Goal: Entertainment & Leisure: Consume media (video, audio)

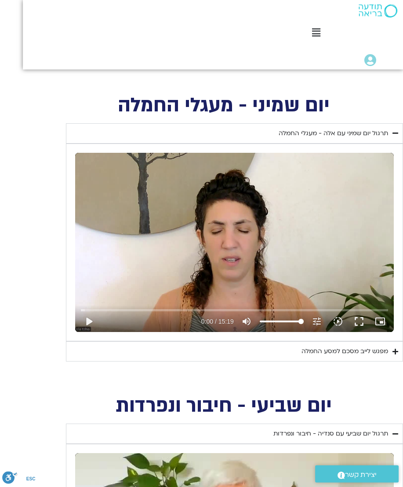
scroll to position [462, 0]
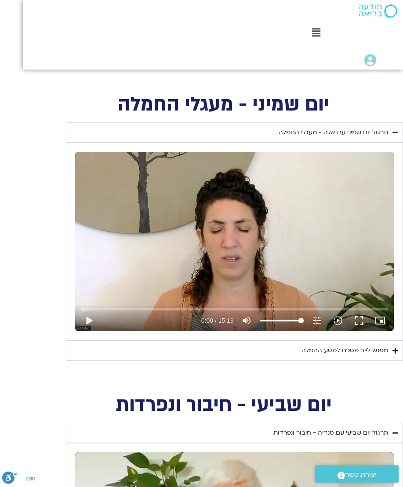
click at [95, 317] on button "play_arrow" at bounding box center [88, 320] width 21 height 21
click at [253, 319] on button "volume_up Mute" at bounding box center [246, 320] width 21 height 21
type input "6.5199190565716"
type input "0"
type input "7.53178937902562"
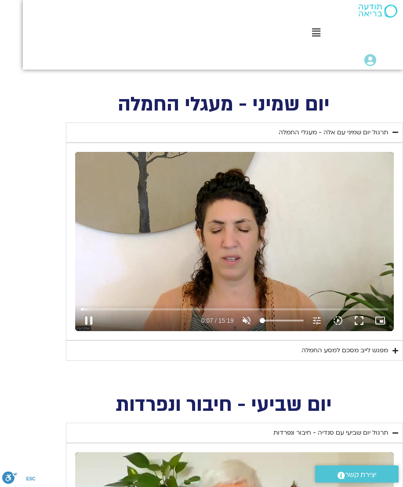
type input "13"
click at [88, 324] on button "pause" at bounding box center [88, 320] width 21 height 21
click at [90, 322] on button "play_arrow" at bounding box center [88, 320] width 21 height 21
type input "15.104268258"
type input "9"
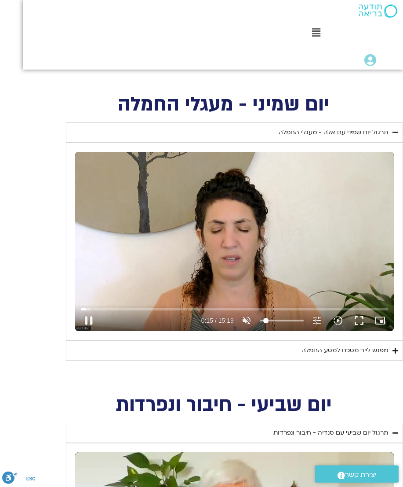
type input "15.2865134586038"
type input "12"
type input "15.4117715790385"
type input "46"
type input "15.5370103866986"
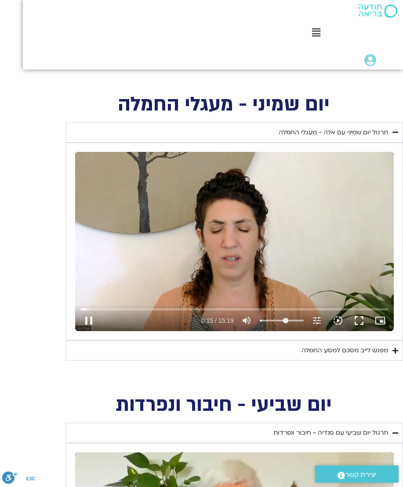
type input "62"
type input "15.7886050070215"
type input "61"
type input "15.9141432927077"
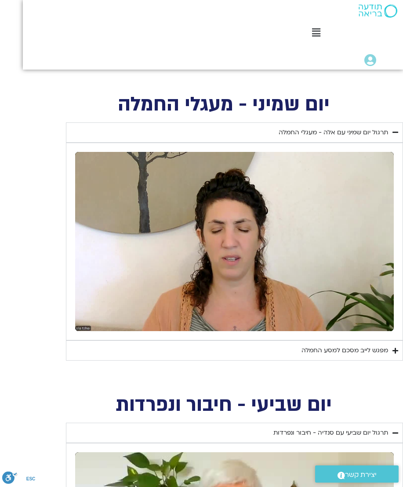
click at [366, 458] on link ".st0{fill:#FFFFFF;} יצירת קשר" at bounding box center [357, 473] width 84 height 17
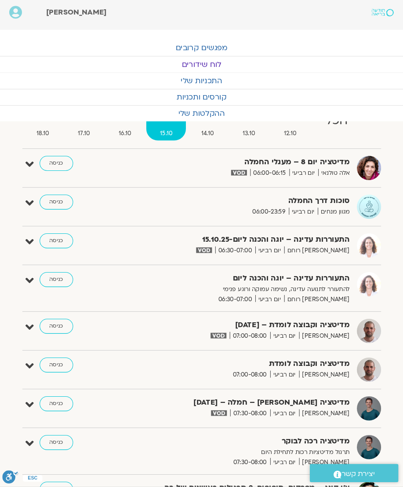
scroll to position [3, 0]
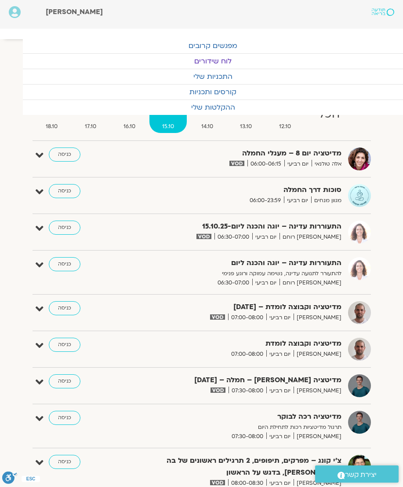
click at [315, 196] on span "מגוון מנחים" at bounding box center [326, 200] width 30 height 9
click at [329, 198] on span "מגוון מנחים" at bounding box center [326, 200] width 30 height 9
click at [328, 194] on strong "סוכות דרך החמלה" at bounding box center [247, 190] width 189 height 12
click at [328, 193] on strong "סוכות דרך החמלה" at bounding box center [247, 190] width 189 height 12
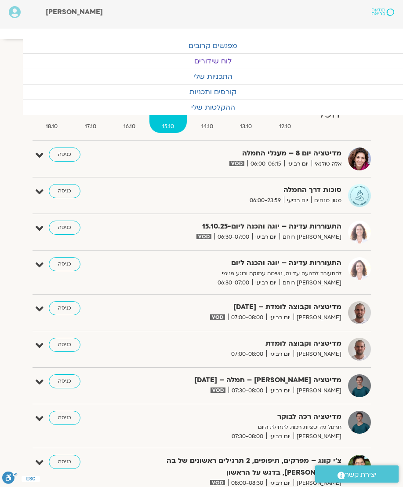
click at [322, 190] on strong "סוכות דרך החמלה" at bounding box center [247, 190] width 189 height 12
click at [321, 190] on strong "סוכות דרך החמלה" at bounding box center [247, 190] width 189 height 12
click at [63, 191] on link "כניסה" at bounding box center [65, 191] width 32 height 14
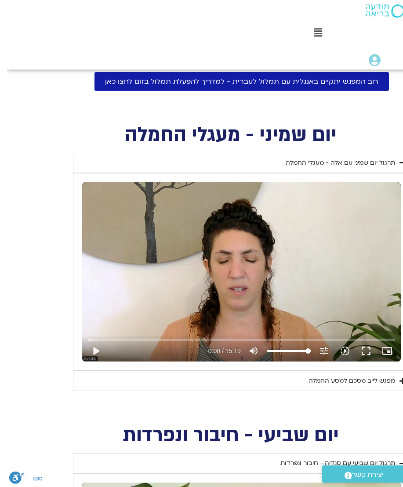
scroll to position [432, -7]
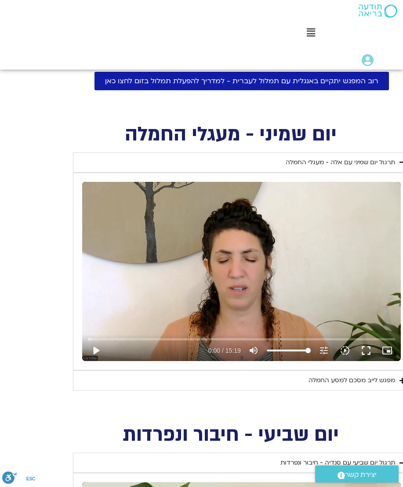
click at [94, 349] on button "play_arrow" at bounding box center [95, 350] width 21 height 21
click at [98, 341] on button "pause" at bounding box center [95, 350] width 21 height 21
click at [95, 347] on button "play_arrow" at bounding box center [95, 350] width 21 height 21
type input "415.261100512613"
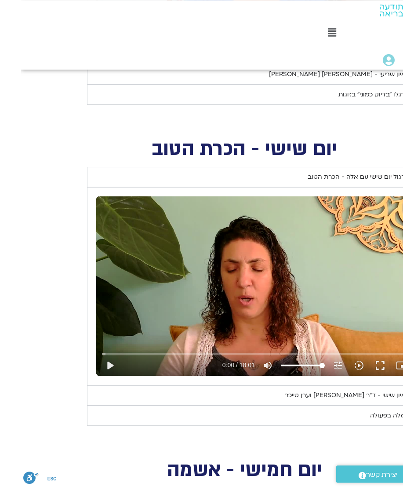
scroll to position [1036, -21]
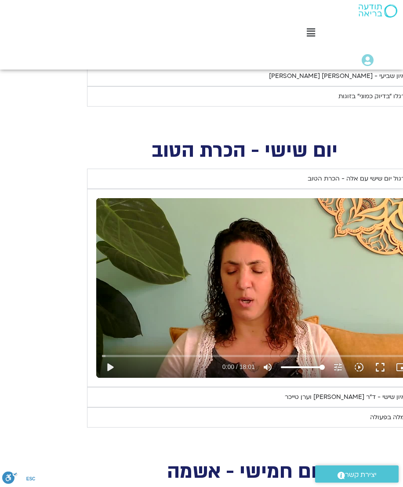
click at [273, 370] on button "volume_up Mute" at bounding box center [267, 366] width 21 height 21
type input "0"
click at [214, 387] on summary "ראיון שישי - ד"ר [PERSON_NAME] [PERSON_NAME]" at bounding box center [255, 397] width 337 height 20
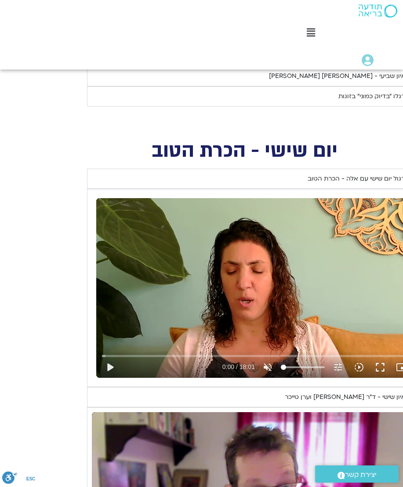
click at [110, 358] on button "play_arrow" at bounding box center [109, 366] width 21 height 21
click at [118, 365] on button "pause" at bounding box center [109, 366] width 21 height 21
click at [111, 370] on button "play_arrow" at bounding box center [109, 366] width 21 height 21
type input "291.346158503306"
type input "919"
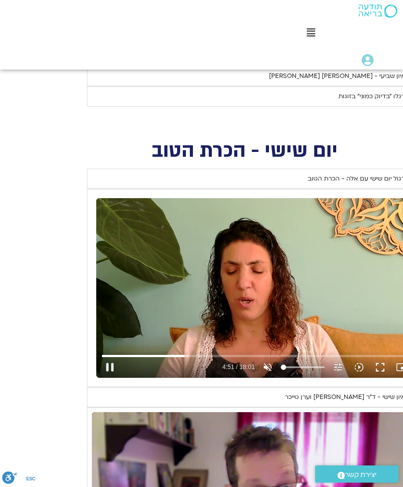
type input "291.471223099736"
type input "919"
click at [109, 368] on button "pause" at bounding box center [109, 366] width 21 height 21
type input "291.637508970964"
type input "919"
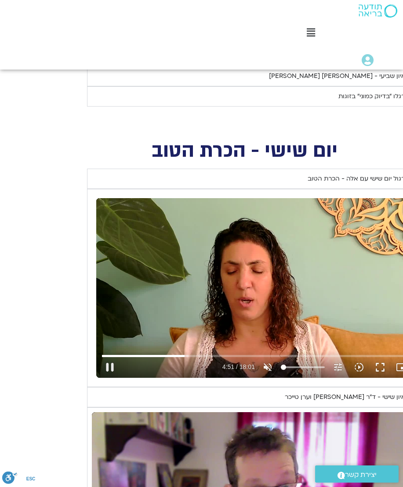
type input "291.637508970964"
type input "919"
type input "291.637508970964"
type input "919"
type input "291.637508970964"
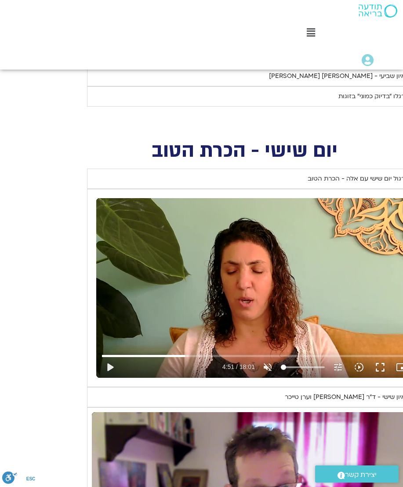
type input "919"
type input "291.637508970964"
type input "919"
type input "291.637508970964"
type input "919"
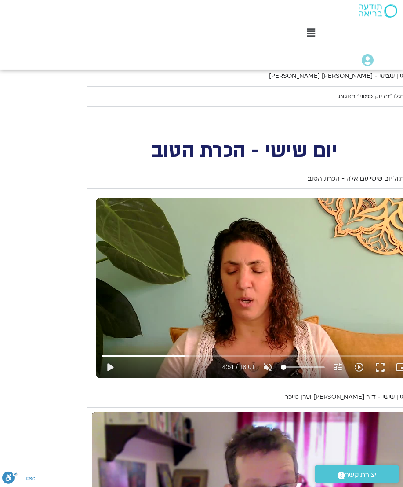
type input "291.637508970964"
type input "919"
type input "291.637508970964"
type input "919"
type input "291.637508970964"
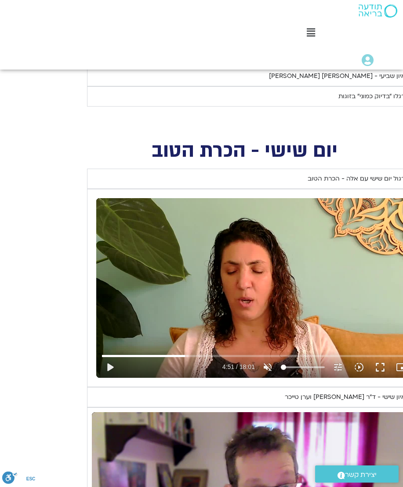
type input "919"
type input "291.637508970964"
type input "919"
type input "291.637508970964"
type input "919"
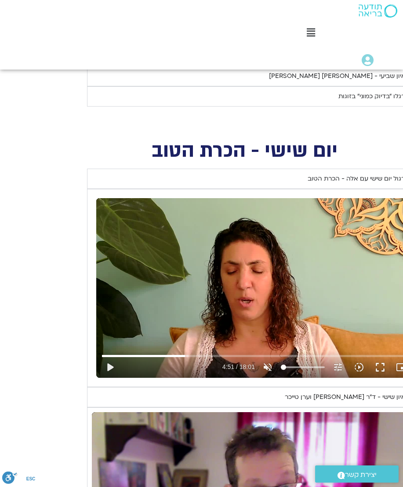
type input "291.637508970964"
type input "919"
type input "291.637508970964"
type input "919"
type input "291.637508970964"
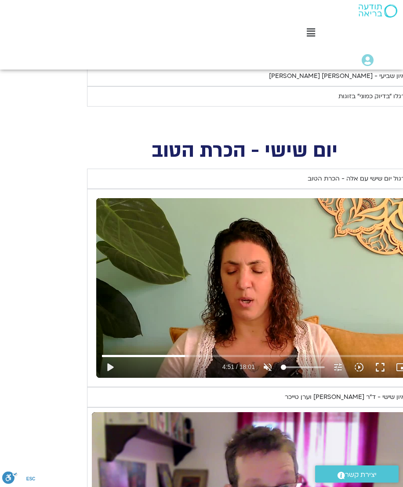
type input "919"
type input "291.637508970964"
type input "919"
type input "291.637508970964"
type input "919"
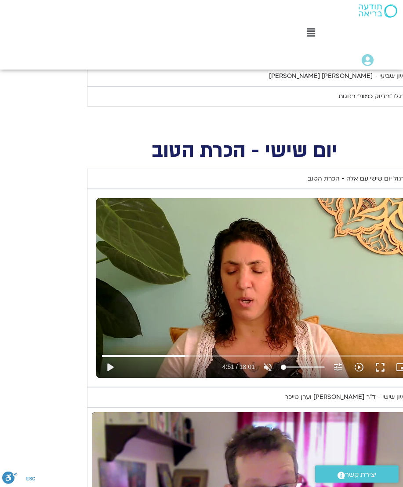
type input "291.637508970964"
type input "919"
type input "291.637508970964"
type input "919"
type input "291.637508970964"
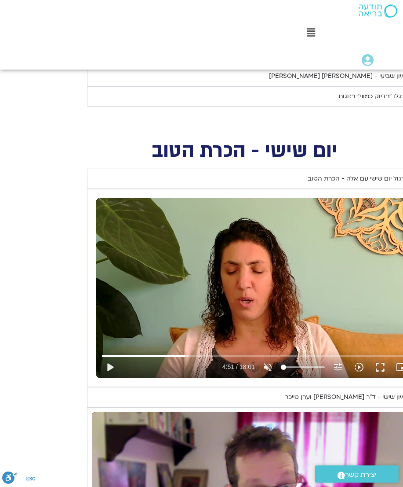
click at [286, 364] on input "Volume" at bounding box center [303, 366] width 44 height 5
type input "100"
type input "919"
type input "291.637508970964"
type input "919"
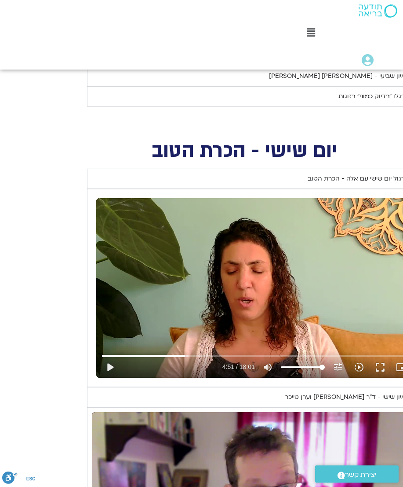
type input "291.637508970964"
type input "919"
type input "291.637508970964"
type input "919"
type input "291.637508970964"
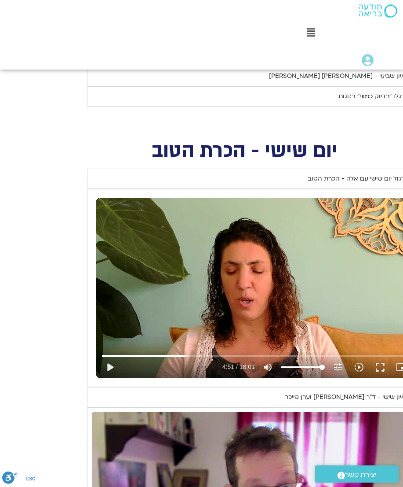
type input "919"
type input "291.637508970964"
type input "919"
type input "291.637508970964"
type input "919"
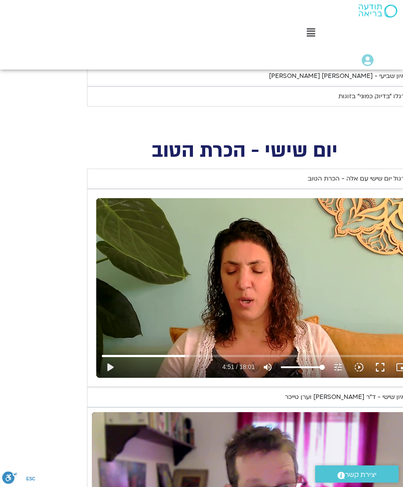
type input "291.637508970964"
type input "919"
type input "291.637508970964"
type input "919"
type input "631.136008739985"
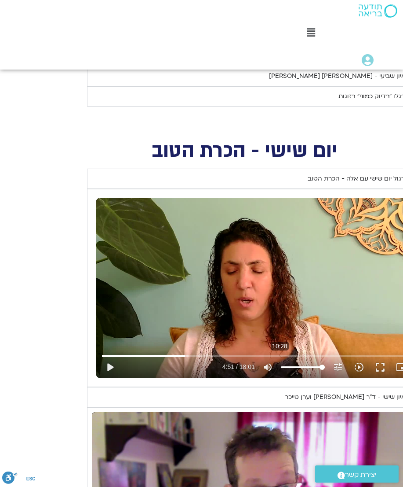
click at [281, 354] on input "Seek" at bounding box center [256, 355] width 308 height 5
type input "919"
type input "631.1360087"
type input "919"
type input "0"
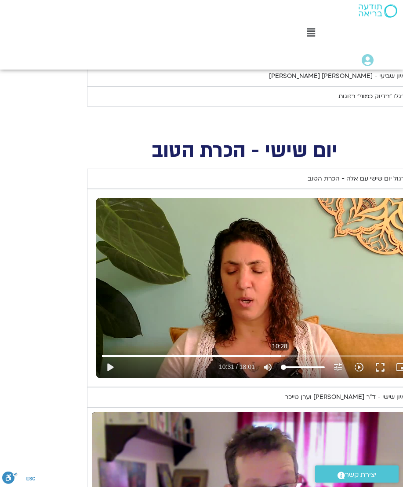
type input "919"
type input "659"
type input "919"
type input "584"
type input "919"
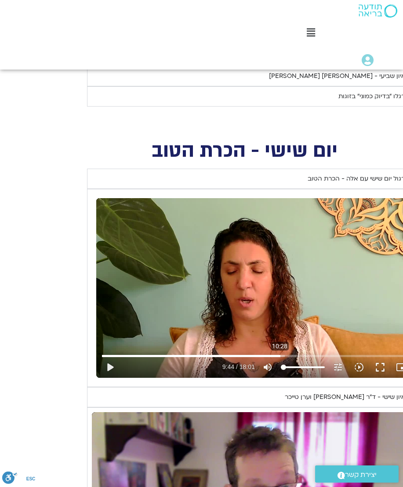
type input "441"
type input "919"
type input "419"
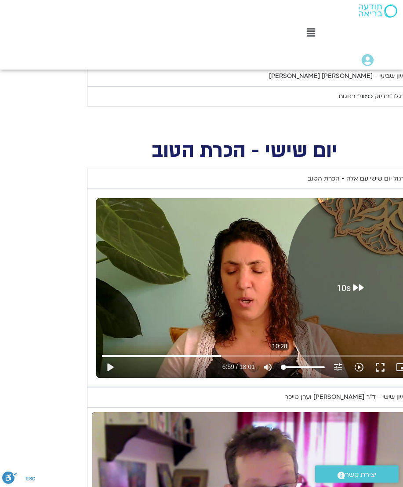
type input "919"
type input "429"
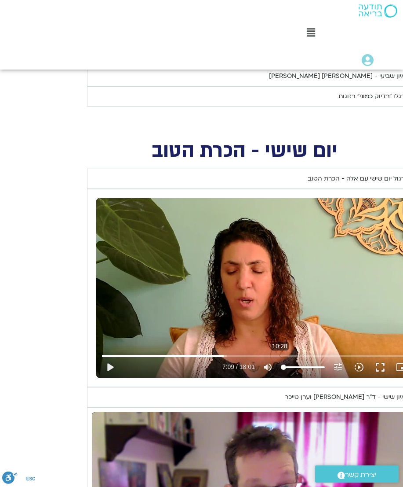
click at [106, 356] on button "play_arrow" at bounding box center [109, 366] width 21 height 21
type input "919"
type input "429.051886250032"
type input "919"
type input "429.178943249979"
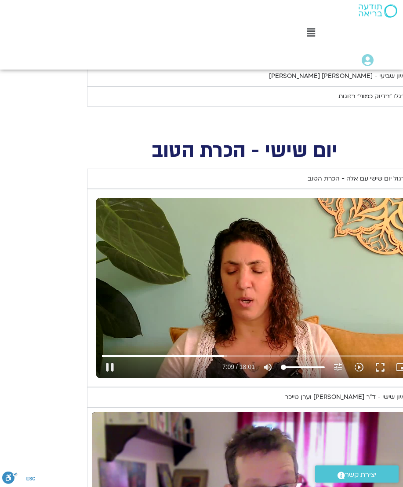
type input "919"
type input "429.209104811711"
type input "919"
type input "429.342933561394"
type input "919"
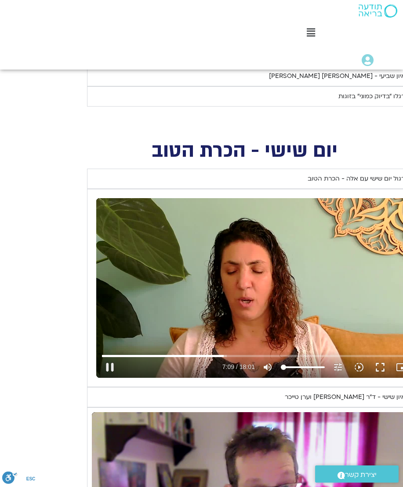
type input "429.468150894681"
type input "919"
type input "429.595219102966"
type input "919"
type input "429.720365269366"
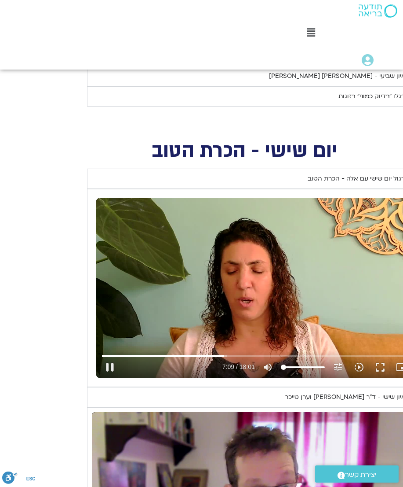
type input "919"
type input "429.846167728258"
type input "919"
type input "429.905623828"
type input "919"
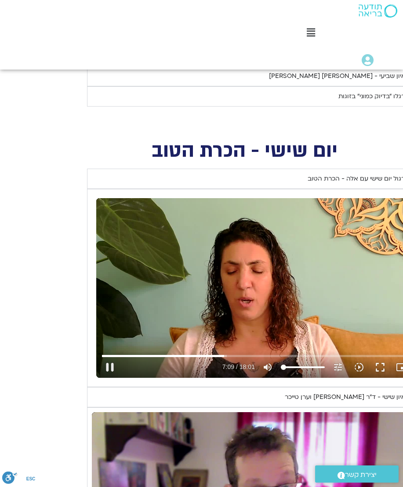
type input "430.098037902616"
type input "919"
type input "430.223501024033"
type input "919"
type input "430.349615958653"
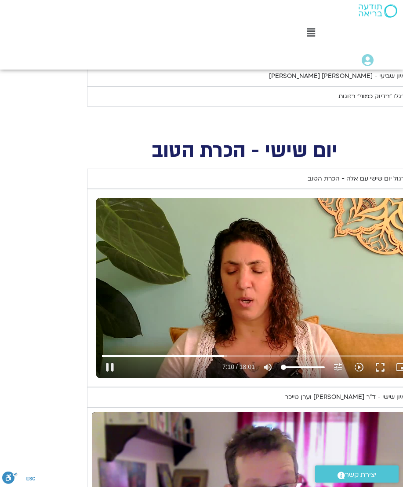
type input "919"
type input "430.474736064296"
type input "919"
type input "430.602981647061"
type input "919"
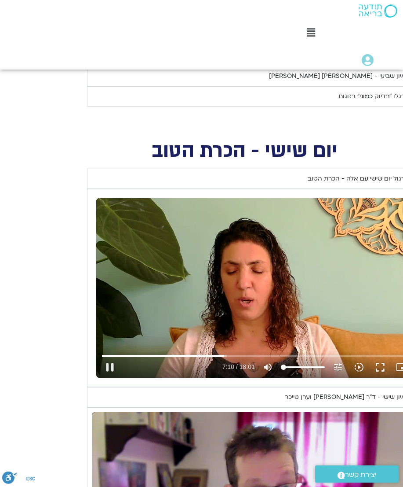
type input "430.728609624912"
type input "919"
type input "430.855488517982"
type input "919"
type input "430.916783564"
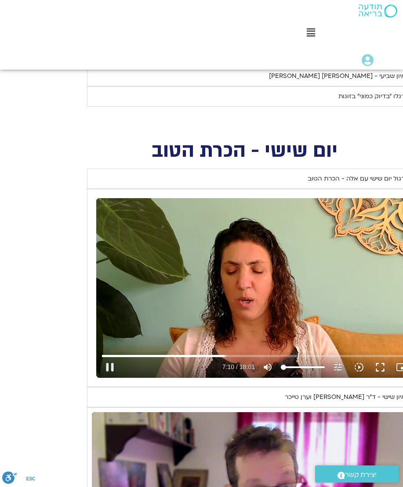
type input "919"
type input "431.10610250367"
type input "919"
type input "431.231202465988"
type input "919"
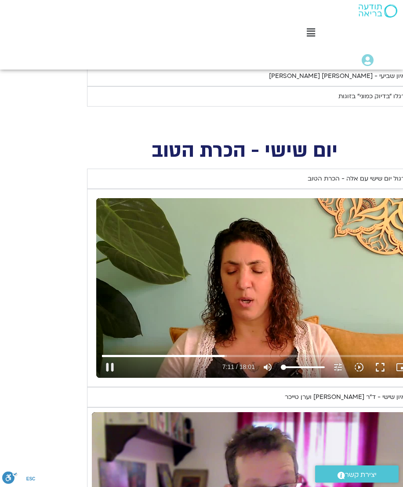
type input "431.356830845679"
type input "919"
type input "431.481964058659"
type input "919"
type input "431.607543817331"
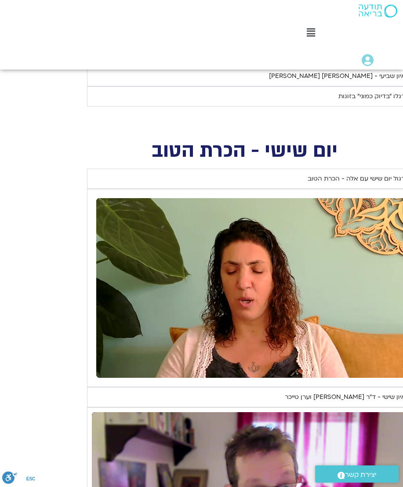
type input "919"
type input "1081.16"
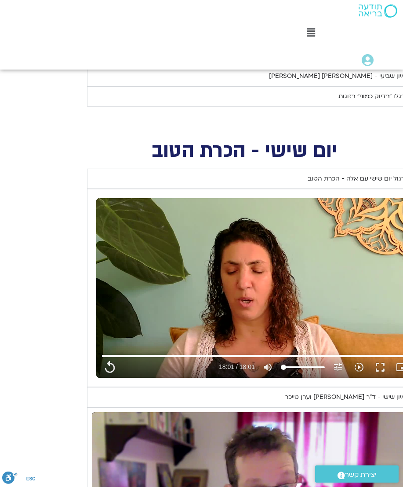
type input "919"
type input "1081.16"
type input "919"
type input "1081.16"
type input "919"
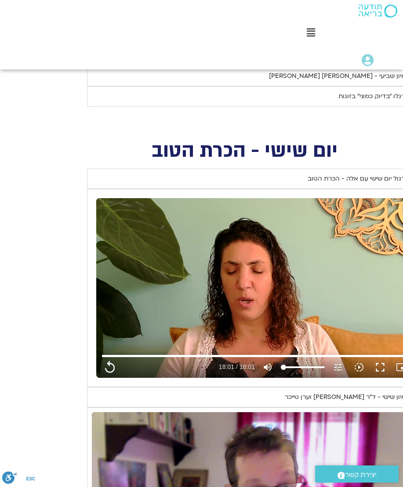
type input "1081.16"
type input "919"
type input "1081.16"
type input "919"
type input "1081.16"
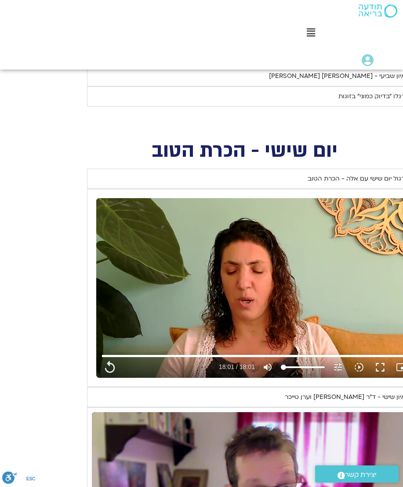
type input "919"
type input "1081.16"
type input "919"
type input "1081.16"
type input "919"
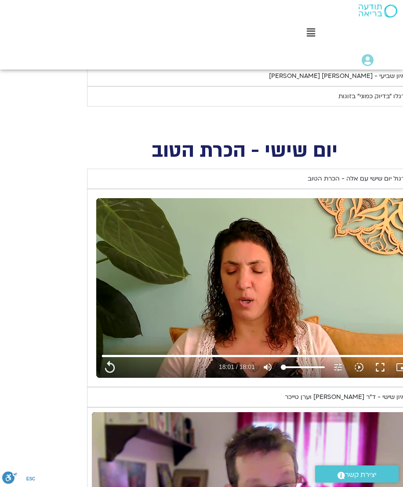
type input "1081.16"
type input "919"
type input "1081.16"
type input "919"
type input "1081.16"
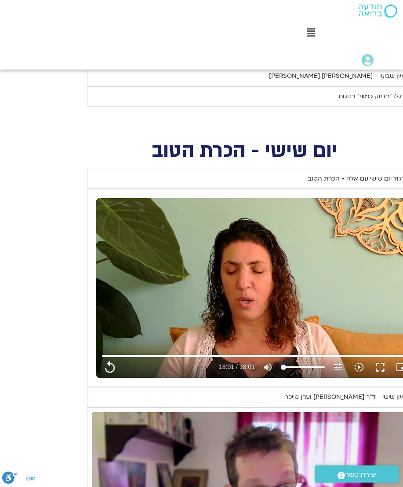
type input "919"
type input "1081.16"
type input "919"
type input "1081.16"
type input "919"
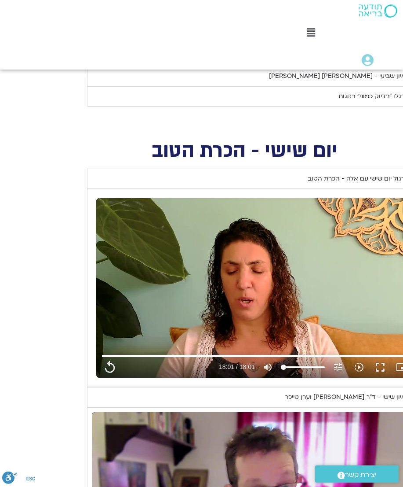
type input "1081.16"
type input "919"
type input "1081.16"
type input "919"
type input "1081.16"
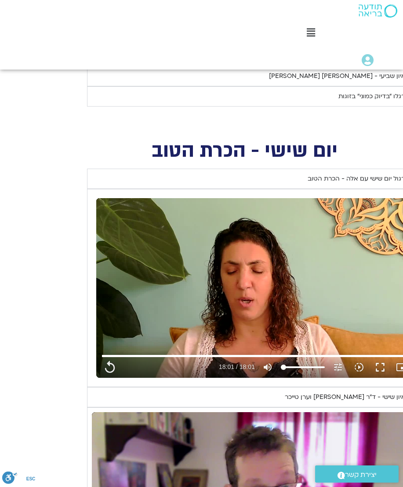
type input "919"
type input "1081.16"
type input "919"
type input "1081.16"
type input "919"
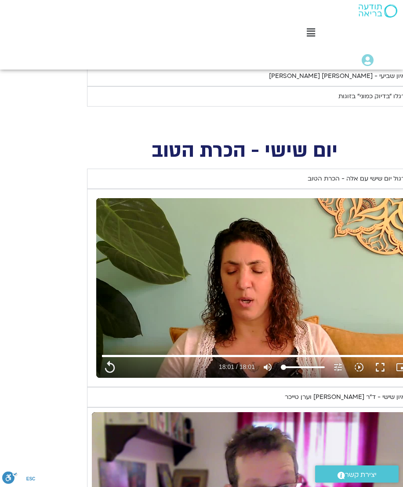
type input "1081.16"
type input "919"
type input "1081.16"
type input "919"
type input "1081.16"
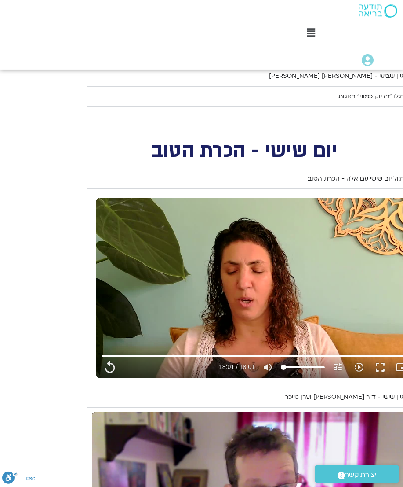
type input "919"
type input "1081.16"
type input "919"
type input "1081.16"
type input "919"
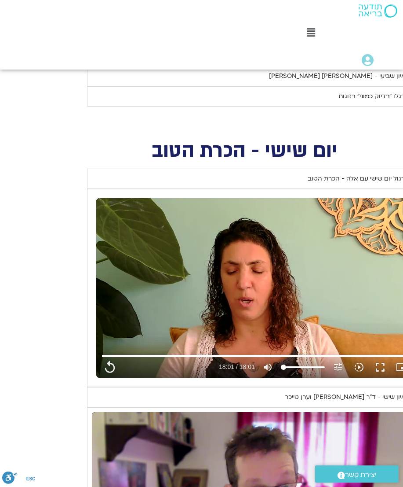
type input "1081.16"
type input "919"
type input "1081.16"
type input "919"
type input "1081.16"
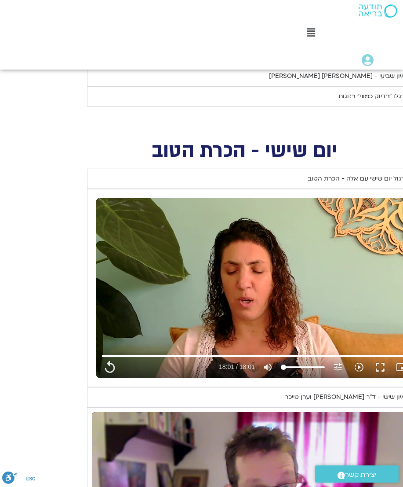
type input "919"
type input "1081.16"
type input "919"
type input "1081.16"
type input "919"
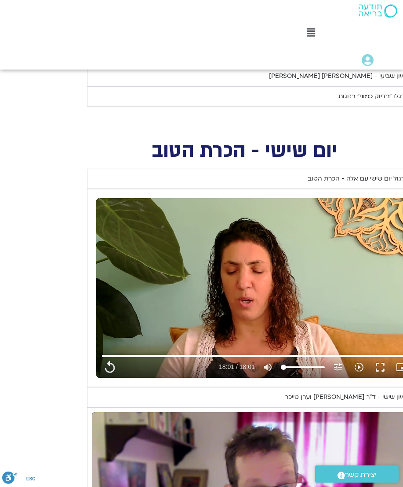
type input "1081.16"
type input "919"
type input "1081.16"
type input "919"
type input "1081.16"
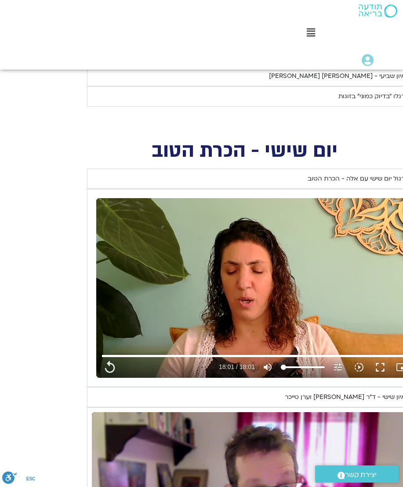
type input "919"
type input "1081.16"
type input "919"
type input "1081.16"
type input "919"
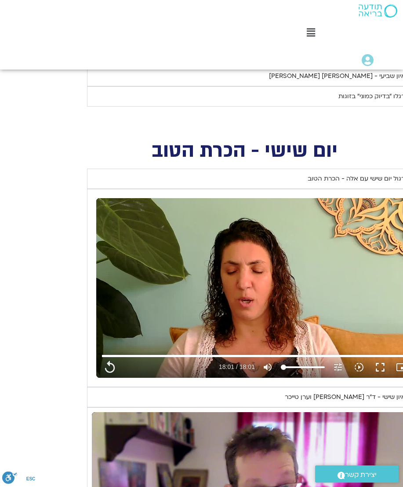
type input "1081.16"
type input "919"
type input "1081.16"
type input "919"
type input "1081.16"
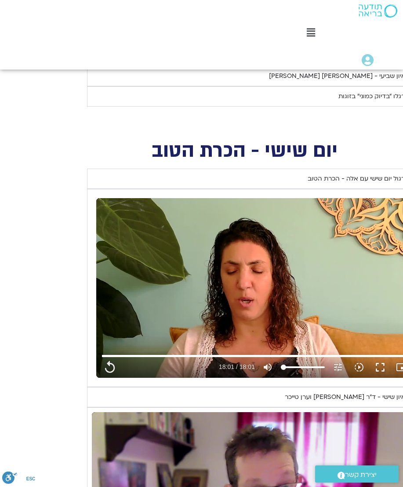
type input "919"
type input "1081.16"
type input "919"
type input "1081.16"
type input "919"
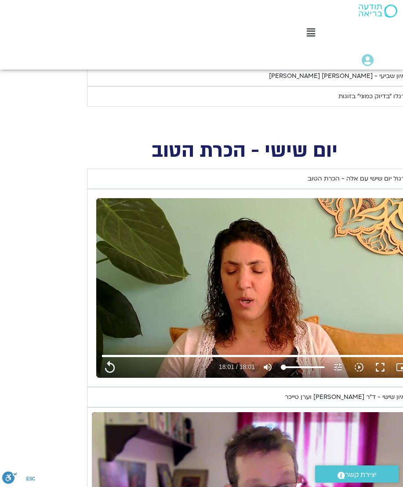
type input "1081.16"
type input "919"
type input "1081.16"
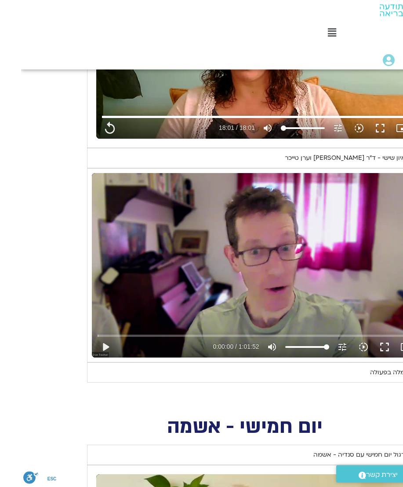
scroll to position [1278, 0]
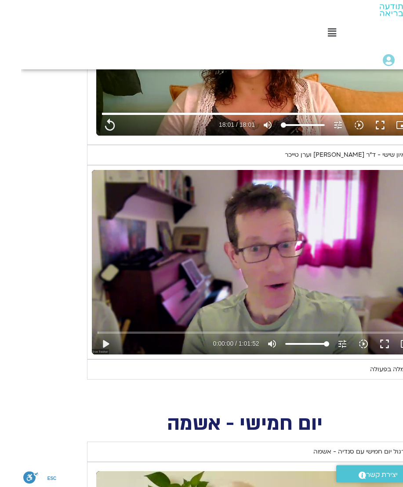
click at [95, 337] on button "play_arrow" at bounding box center [84, 343] width 21 height 21
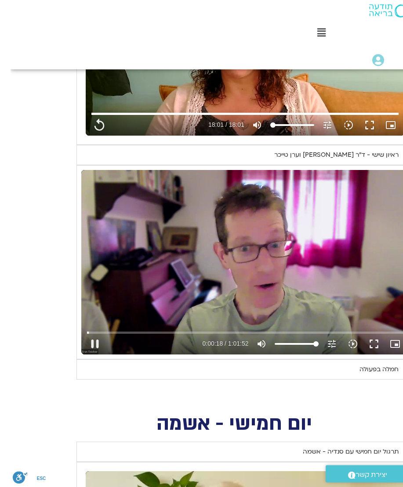
scroll to position [1279, -11]
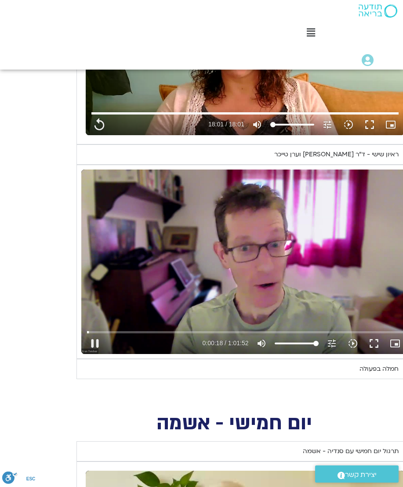
click at [123, 349] on div "Accordion. Open links with Enter or Space, close with Escape, and navigate with…" at bounding box center [153, 343] width 95 height 21
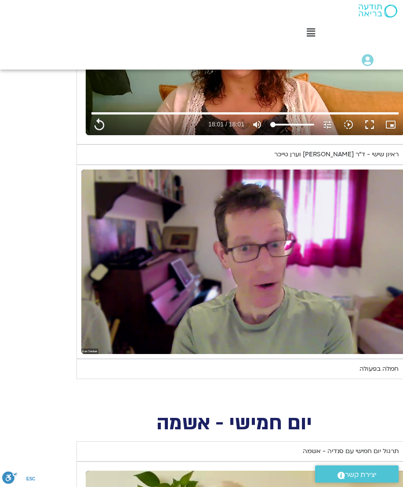
click at [190, 334] on div "Accordion. Open links with Enter or Space, close with Escape, and navigate with…" at bounding box center [153, 343] width 95 height 21
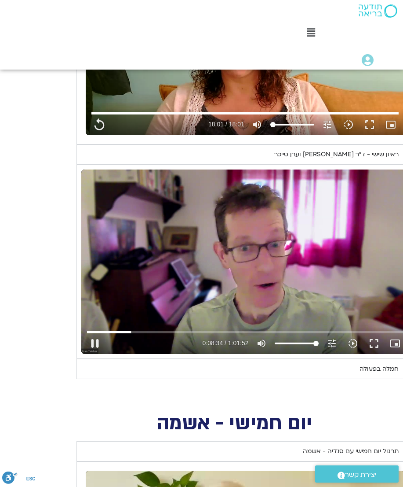
click at [93, 344] on button "pause" at bounding box center [94, 343] width 21 height 21
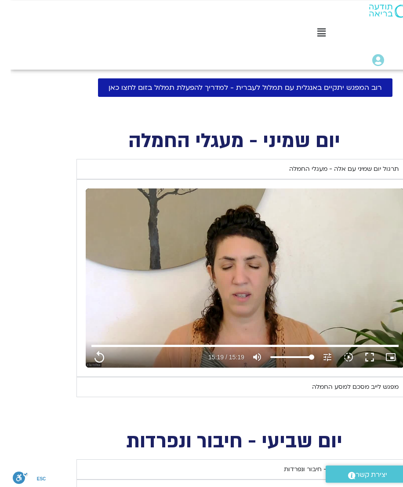
scroll to position [425, -11]
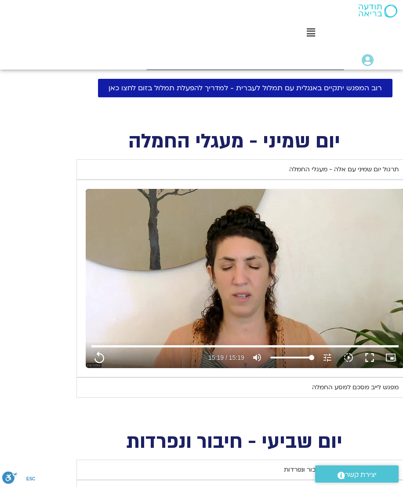
click at [256, 360] on icon "volume_up" at bounding box center [257, 357] width 11 height 11
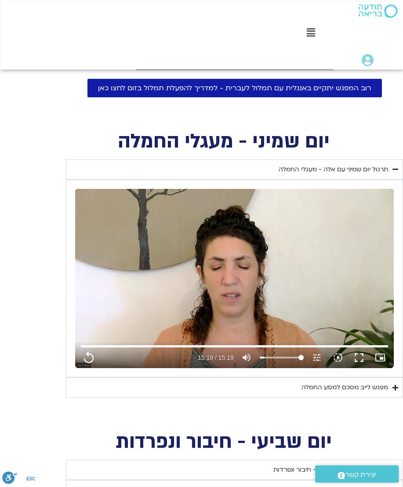
scroll to position [425, 0]
click at [380, 346] on div "נא להזין כתובת אימייל כדי לצפות בסרטון. אני מאשר/ת קבלת מידע למייל ולנייד צפייה…" at bounding box center [234, 279] width 337 height 198
click at [91, 353] on button "replay" at bounding box center [88, 357] width 21 height 21
click at [87, 361] on button "pause" at bounding box center [88, 357] width 21 height 21
click at [84, 362] on button "play_arrow" at bounding box center [88, 357] width 21 height 21
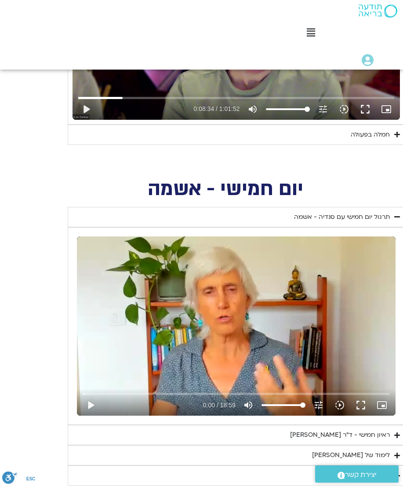
scroll to position [1513, -2]
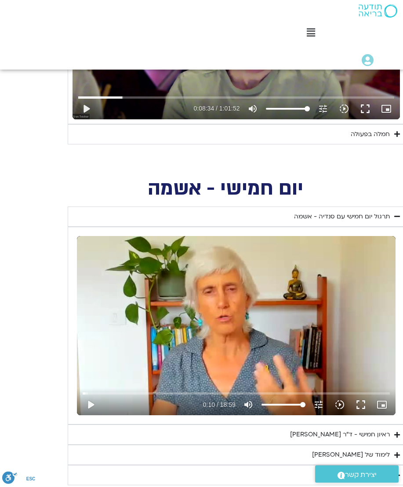
click at [253, 411] on button "volume_up Mute" at bounding box center [248, 404] width 21 height 21
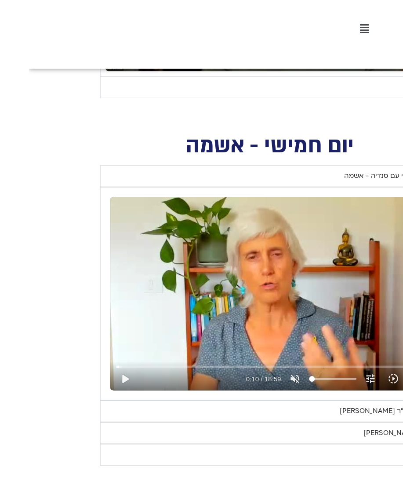
scroll to position [0, 0]
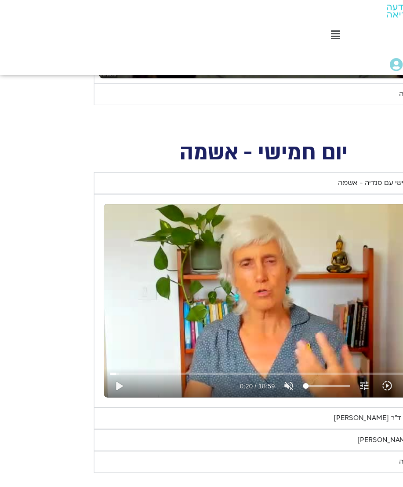
click at [284, 361] on div "play_arrow 0:20 / 18:59 volume_off Unmute tune Resolution Auto 240p slow_motion…" at bounding box center [255, 357] width 313 height 21
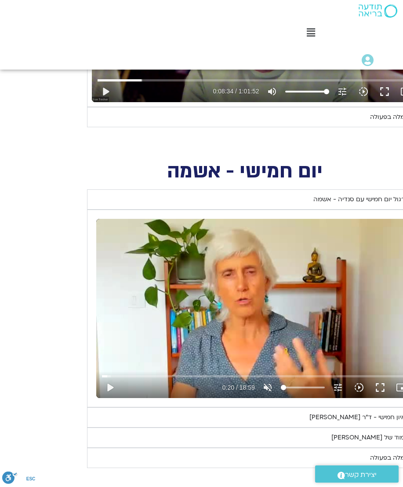
click at [109, 383] on button "play_arrow" at bounding box center [109, 387] width 21 height 21
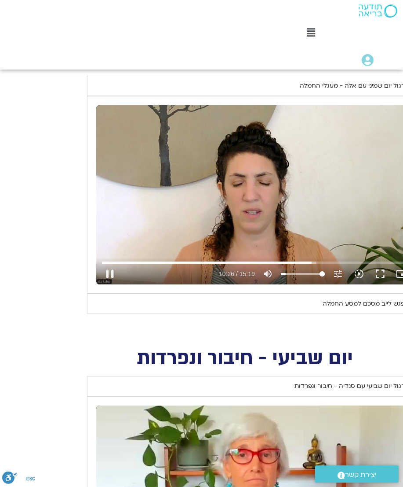
click at [107, 275] on button "pause" at bounding box center [109, 273] width 21 height 21
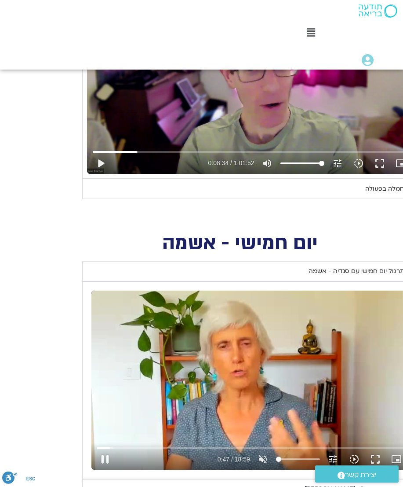
click at [262, 456] on icon "volume_off" at bounding box center [263, 459] width 11 height 11
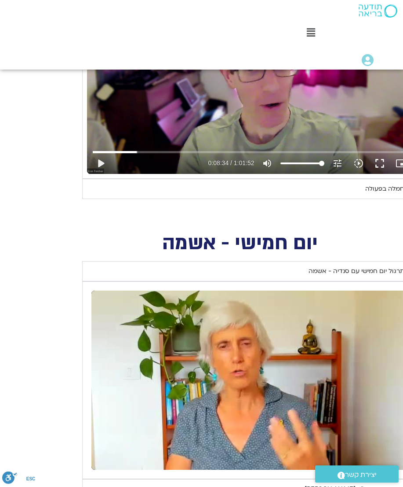
click at [145, 445] on input "Seek" at bounding box center [251, 447] width 308 height 5
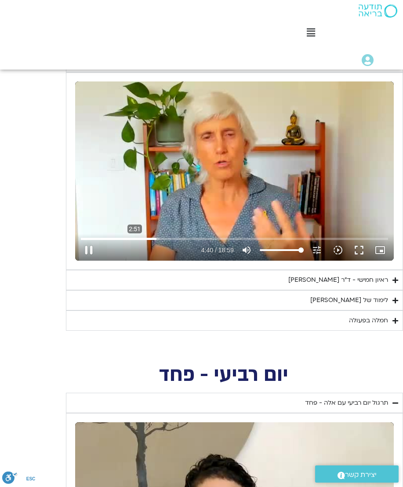
scroll to position [1668, 0]
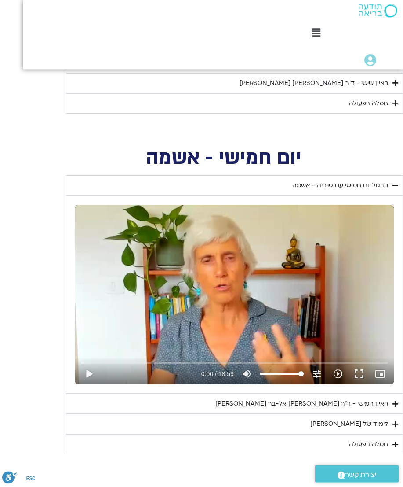
scroll to position [1350, 0]
click at [89, 374] on button "play_arrow" at bounding box center [88, 373] width 21 height 21
click at [249, 368] on icon "volume_up" at bounding box center [247, 373] width 11 height 11
type input "2.30414434736405"
type input "0"
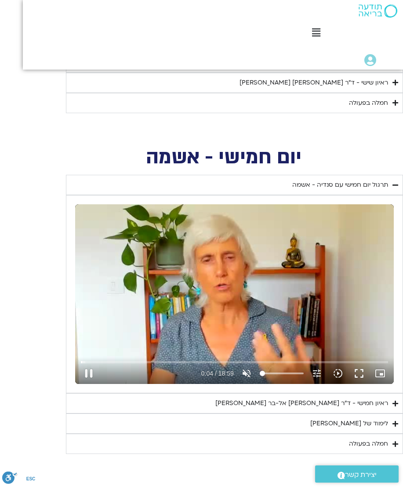
click at [247, 373] on icon "volume_off" at bounding box center [247, 373] width 11 height 11
type input "4.73500641329837"
type input "100"
type input "8.58776150365675"
type input "95"
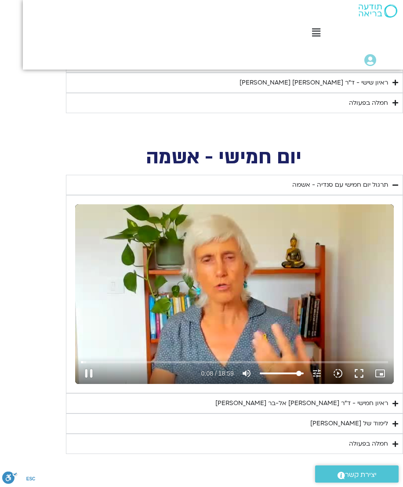
click at [322, 368] on icon "tune" at bounding box center [317, 373] width 11 height 11
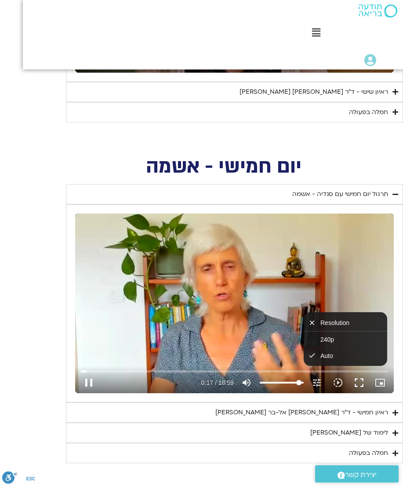
scroll to position [1336, -2]
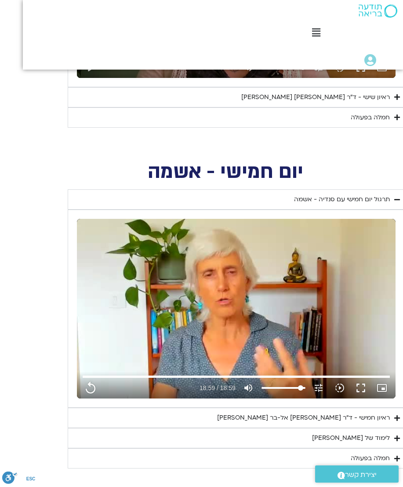
type input "1139.36"
